Goal: Find specific page/section: Find specific page/section

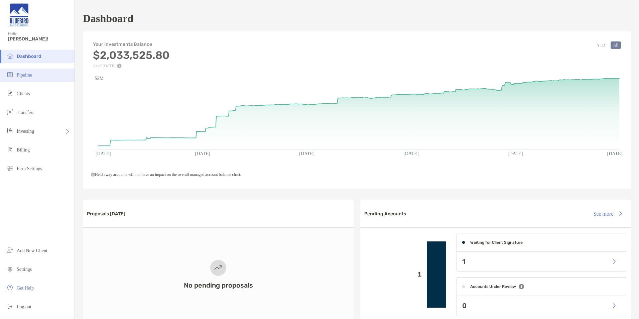
click at [31, 70] on li "Pipeline" at bounding box center [37, 75] width 75 height 13
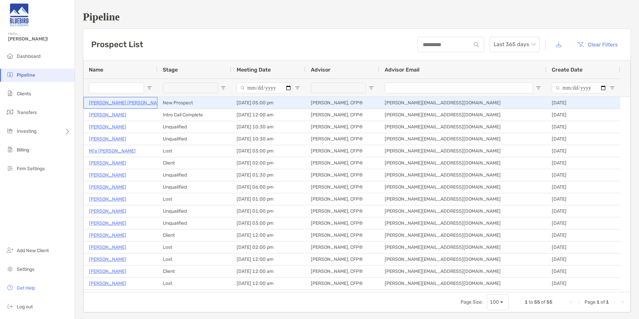
click at [117, 102] on p "[PERSON_NAME] [PERSON_NAME]" at bounding box center [127, 103] width 76 height 8
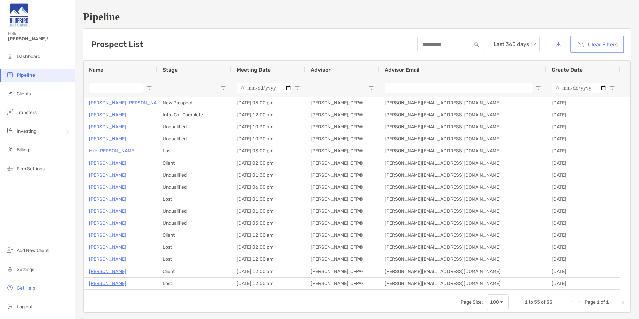
click at [585, 43] on button "Clear Filters" at bounding box center [597, 44] width 51 height 15
click at [555, 44] on button "button" at bounding box center [559, 44] width 16 height 14
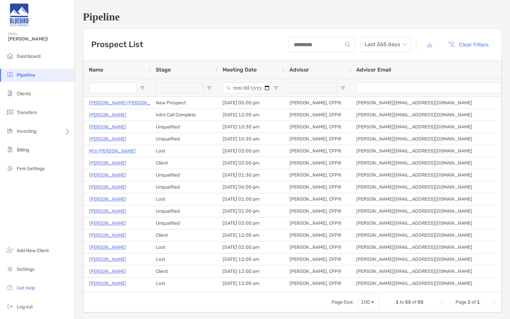
click at [370, 20] on h1 "Pipeline" at bounding box center [292, 17] width 419 height 12
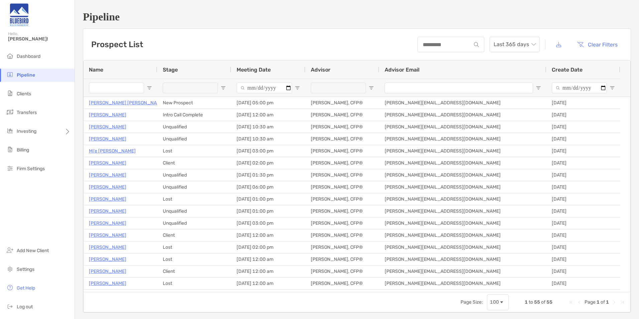
click at [225, 86] on span "Open Filter Menu" at bounding box center [223, 87] width 5 height 5
click at [228, 116] on div "(Select All)" at bounding box center [258, 119] width 64 height 9
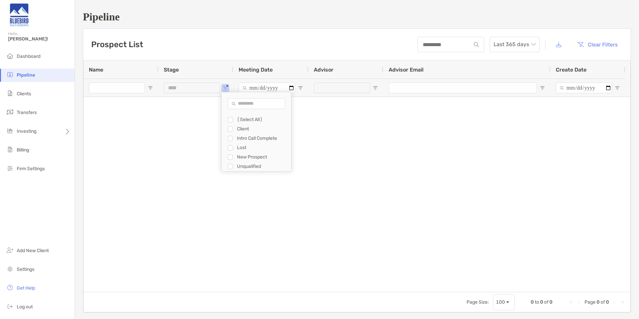
click at [230, 124] on div "Client" at bounding box center [260, 128] width 64 height 9
type input "**********"
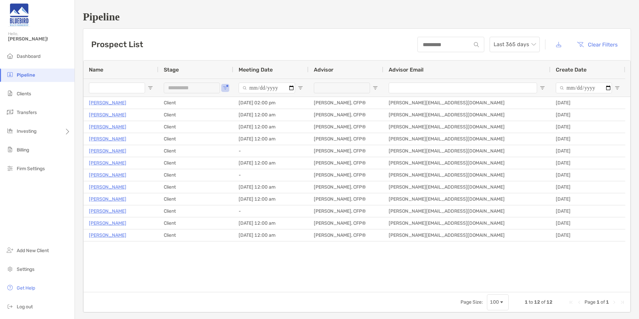
click at [211, 259] on div "Brian Gilbert Client 09/24/2025 - 02:00 pm Keith Corbett, CFP® keith@bluebirdwe…" at bounding box center [357, 194] width 547 height 195
click at [608, 87] on input "Create Date Filter Input" at bounding box center [584, 88] width 56 height 11
click at [524, 48] on span "Last 365 days" at bounding box center [515, 44] width 42 height 15
click at [513, 98] on div "2024" at bounding box center [509, 100] width 39 height 8
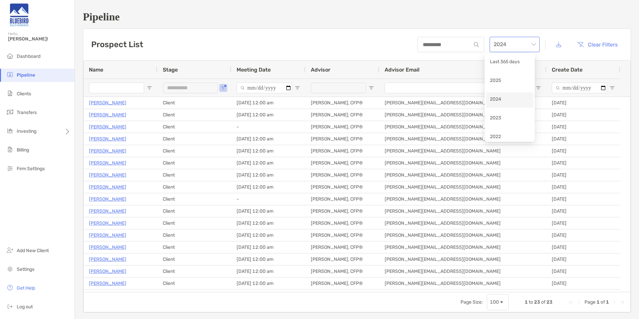
click at [517, 45] on span "2024" at bounding box center [515, 44] width 42 height 15
click at [513, 61] on div "Last 365 days" at bounding box center [509, 62] width 39 height 8
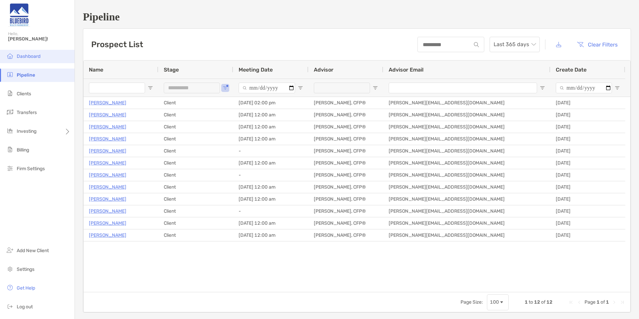
click at [34, 59] on span "Dashboard" at bounding box center [29, 56] width 24 height 6
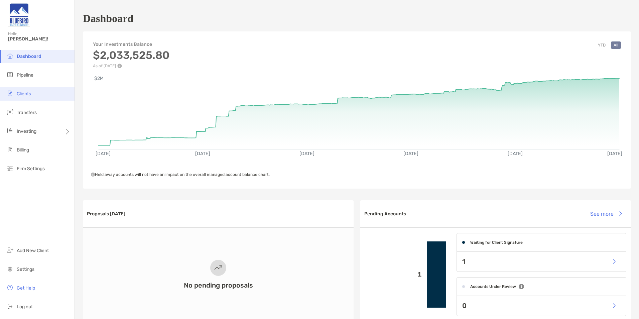
click at [46, 95] on li "Clients" at bounding box center [37, 93] width 75 height 13
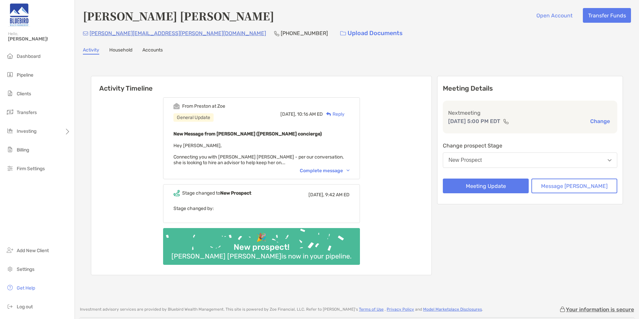
click at [336, 168] on div "Complete message" at bounding box center [325, 171] width 50 height 6
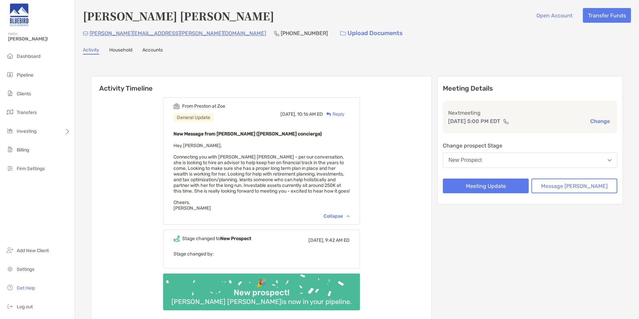
scroll to position [33, 0]
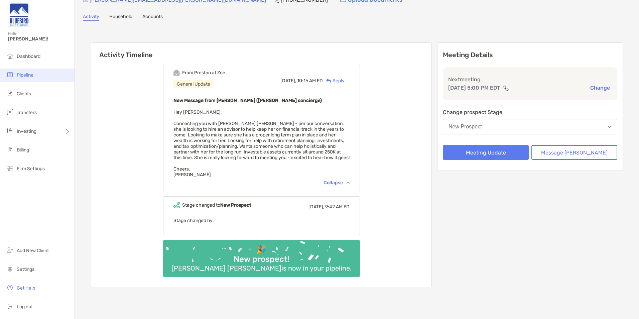
click at [33, 74] on span "Pipeline" at bounding box center [25, 75] width 17 height 6
